Goal: Communication & Community: Answer question/provide support

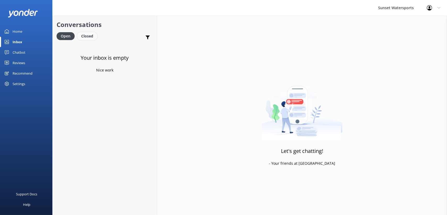
click at [81, 37] on div "Closed" at bounding box center [87, 36] width 20 height 8
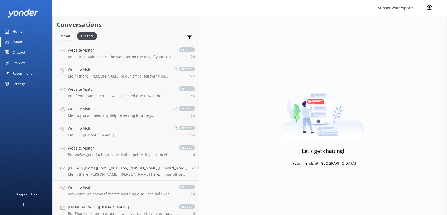
click at [68, 36] on div "Open" at bounding box center [66, 36] width 18 height 8
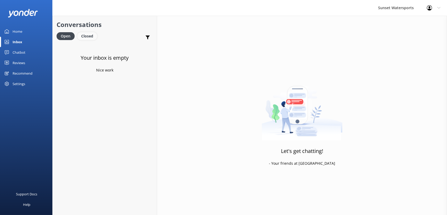
click at [94, 33] on div "Closed" at bounding box center [87, 36] width 20 height 8
click at [74, 37] on link "Open" at bounding box center [67, 36] width 20 height 6
click at [87, 30] on div "Conversations Open Closed Important Assigned to me Unassigned SMS" at bounding box center [105, 30] width 104 height 28
click at [86, 50] on h4 "Website Visitor" at bounding box center [105, 50] width 75 height 6
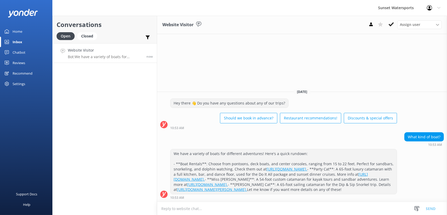
click at [253, 205] on textarea at bounding box center [302, 208] width 290 height 13
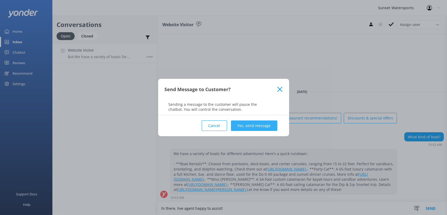
type textarea "hi there, live agent happy to assist!"
click at [268, 127] on button "Yes, send message" at bounding box center [254, 126] width 46 height 10
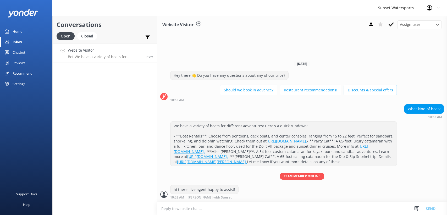
click at [209, 212] on textarea at bounding box center [302, 208] width 290 height 13
click at [372, 23] on icon at bounding box center [371, 24] width 5 height 5
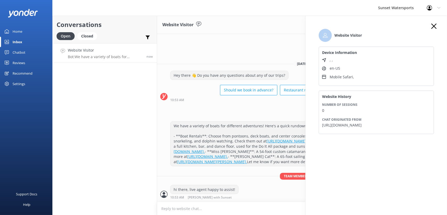
click at [115, 140] on div "Conversations Open Closed Important Assigned to me Unassigned SMS Website Visit…" at bounding box center [104, 115] width 105 height 199
click at [212, 212] on textarea at bounding box center [302, 208] width 290 height 13
click at [434, 25] on icon "button" at bounding box center [433, 26] width 5 height 5
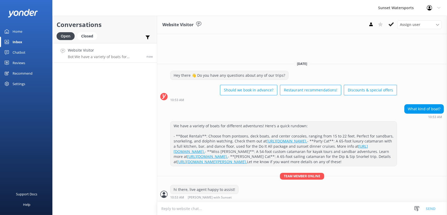
click at [204, 208] on textarea at bounding box center [302, 208] width 290 height 13
type textarea "are you looking at a boat rental? or going out on one of our excursions?"
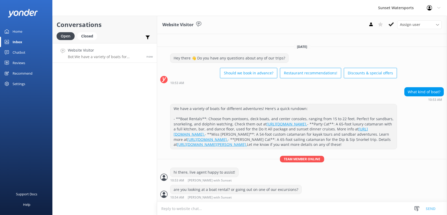
scroll to position [14, 0]
click at [120, 57] on p "Bot: We love our locals! You can find all the local discounts at [URL][DOMAIN_N…" at bounding box center [105, 56] width 75 height 5
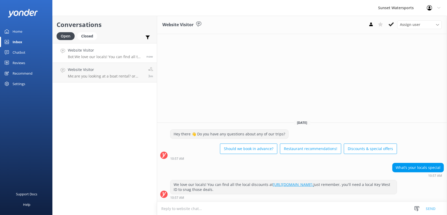
click at [103, 120] on div "Conversations Open Closed Important Assigned to me Unassigned SMS Website Visit…" at bounding box center [104, 115] width 105 height 199
click at [173, 213] on textarea at bounding box center [302, 208] width 290 height 13
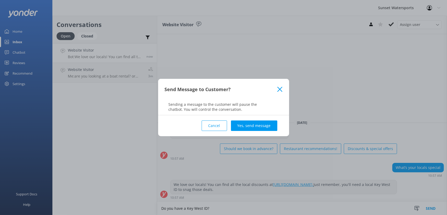
type textarea "Do you have a Key West ID?"
click at [253, 111] on p "Sending a message to the customer will pause the chatbot. You will control the …" at bounding box center [223, 107] width 131 height 10
click at [259, 121] on button "Yes, send message" at bounding box center [254, 126] width 46 height 10
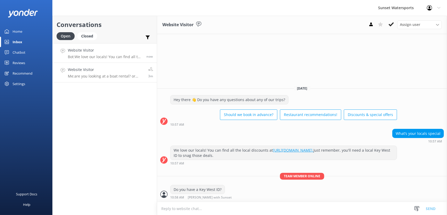
click at [92, 65] on link "Website Visitor Me: are you looking at a boat rental? or going out on one of ou…" at bounding box center [105, 73] width 104 height 20
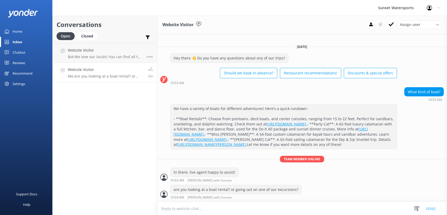
scroll to position [14, 0]
click at [101, 58] on p "Bot: We love our locals! You can find all the local discounts at [URL][DOMAIN_N…" at bounding box center [105, 56] width 75 height 5
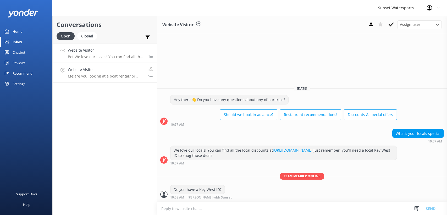
click at [94, 81] on link "Website Visitor Me: are you looking at a boat rental? or going out on one of ou…" at bounding box center [105, 73] width 104 height 20
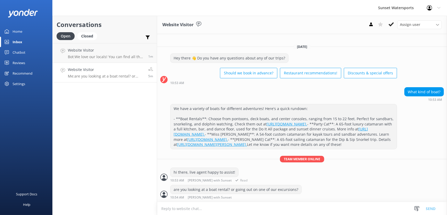
scroll to position [14, 0]
click at [96, 54] on p "Bot: We love our locals! You can find all the local discounts at [URL][DOMAIN_N…" at bounding box center [106, 56] width 76 height 5
